Goal: Browse casually

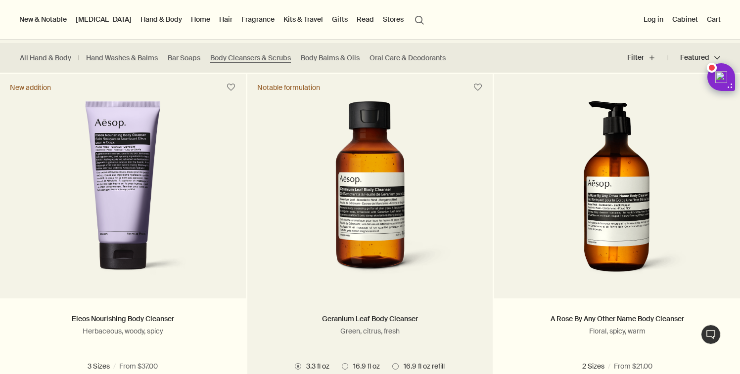
scroll to position [234, 0]
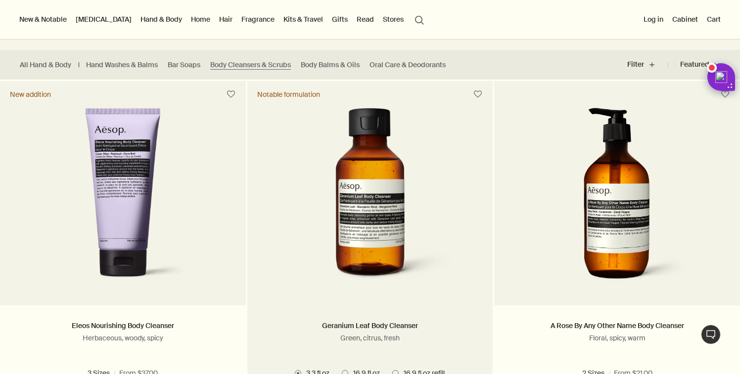
click at [364, 180] on img at bounding box center [370, 199] width 180 height 183
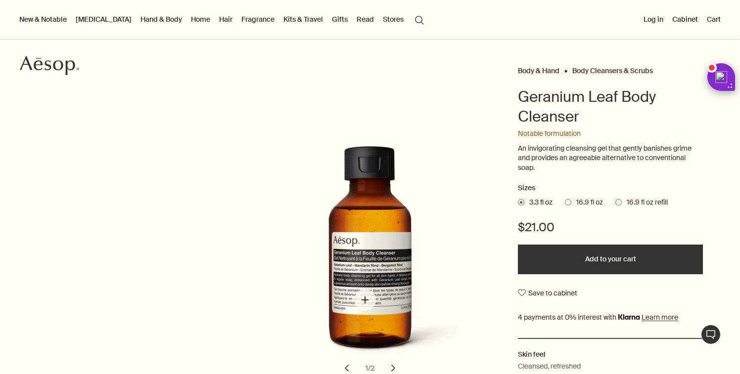
scroll to position [63, 0]
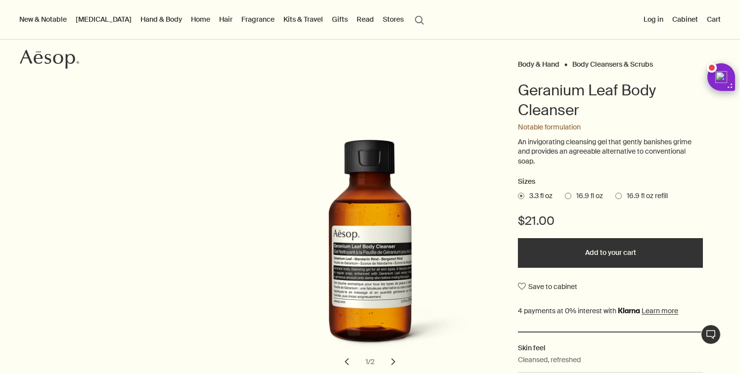
click at [622, 193] on span at bounding box center [618, 196] width 6 height 6
click at [615, 193] on input "16.9 fl oz refill" at bounding box center [615, 194] width 0 height 6
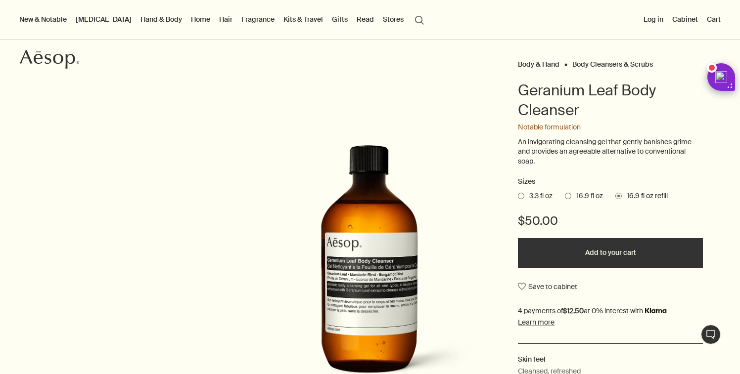
click at [568, 199] on span at bounding box center [568, 196] width 6 height 6
click at [565, 198] on input "16.9 fl oz" at bounding box center [565, 194] width 0 height 6
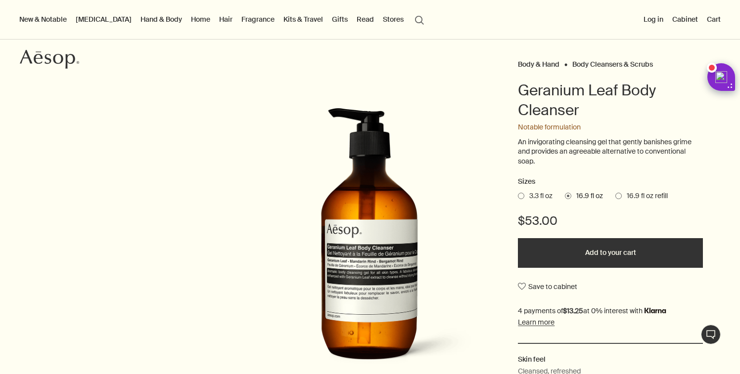
click at [623, 199] on span "16.9 fl oz refill" at bounding box center [645, 196] width 46 height 10
click at [615, 198] on input "16.9 fl oz refill" at bounding box center [615, 194] width 0 height 6
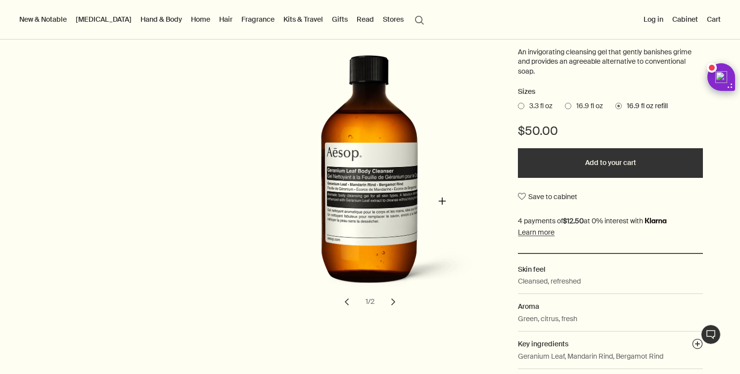
scroll to position [153, 0]
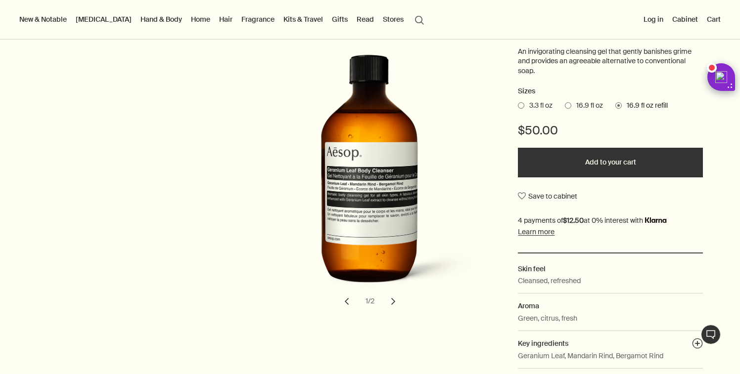
click at [591, 163] on button "Add to your cart" at bounding box center [610, 163] width 185 height 30
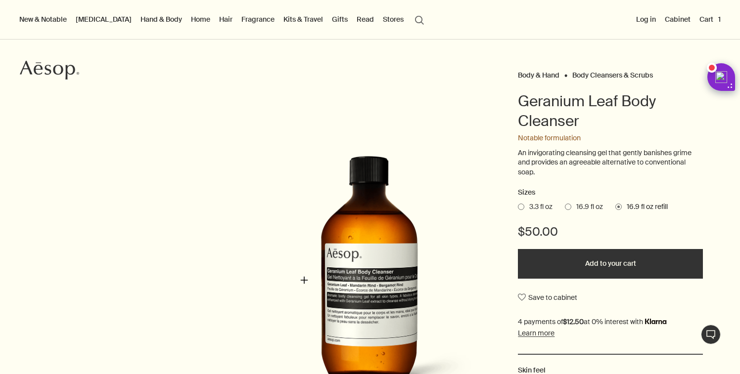
scroll to position [0, 0]
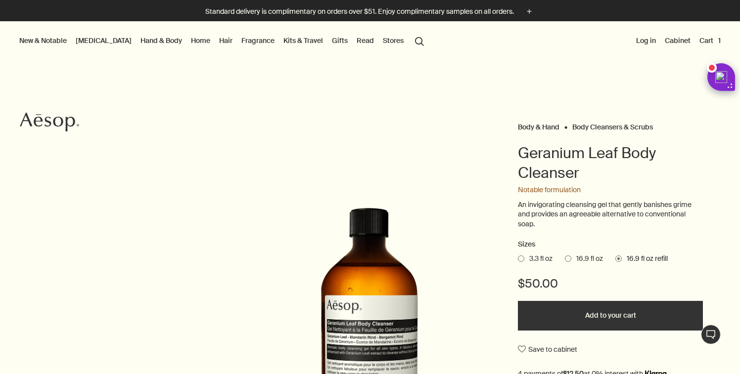
click at [139, 44] on link "Hand & Body" at bounding box center [162, 40] width 46 height 13
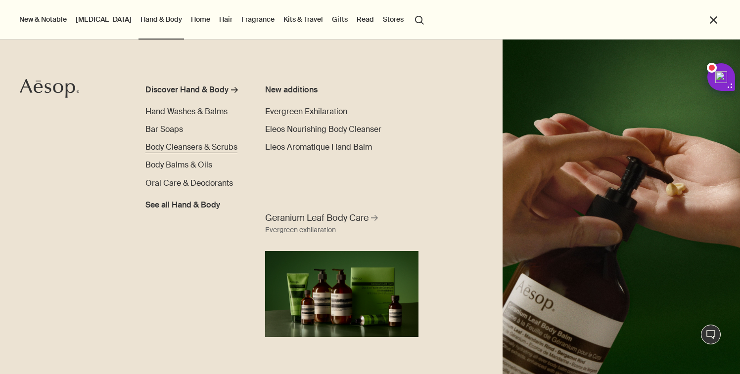
click at [191, 149] on span "Body Cleansers & Scrubs" at bounding box center [191, 147] width 92 height 10
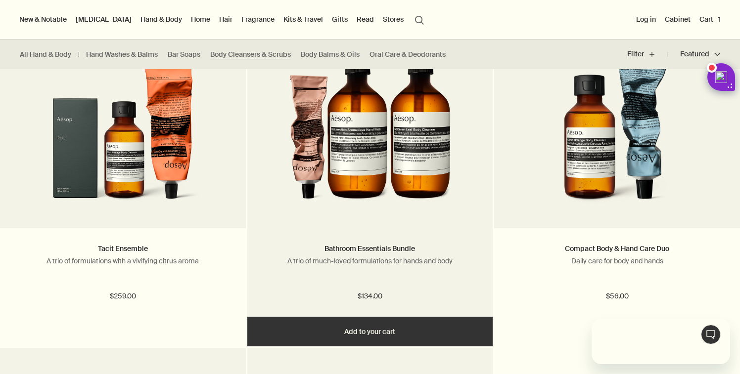
scroll to position [1735, 0]
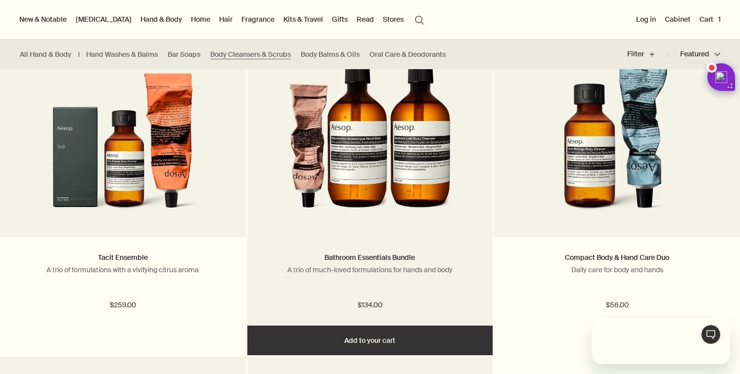
click at [359, 177] on img at bounding box center [369, 131] width 161 height 183
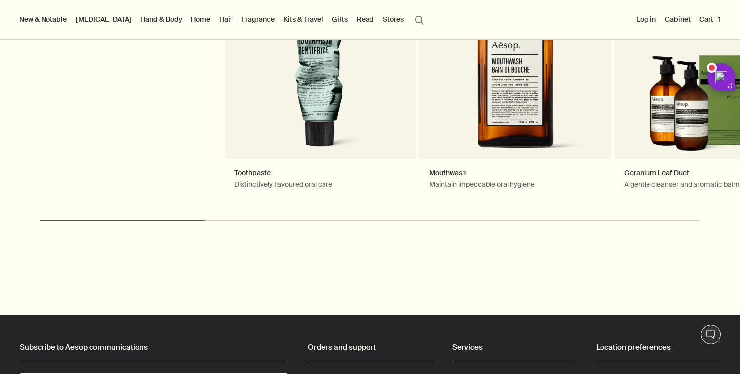
scroll to position [1453, 0]
